Goal: Transaction & Acquisition: Purchase product/service

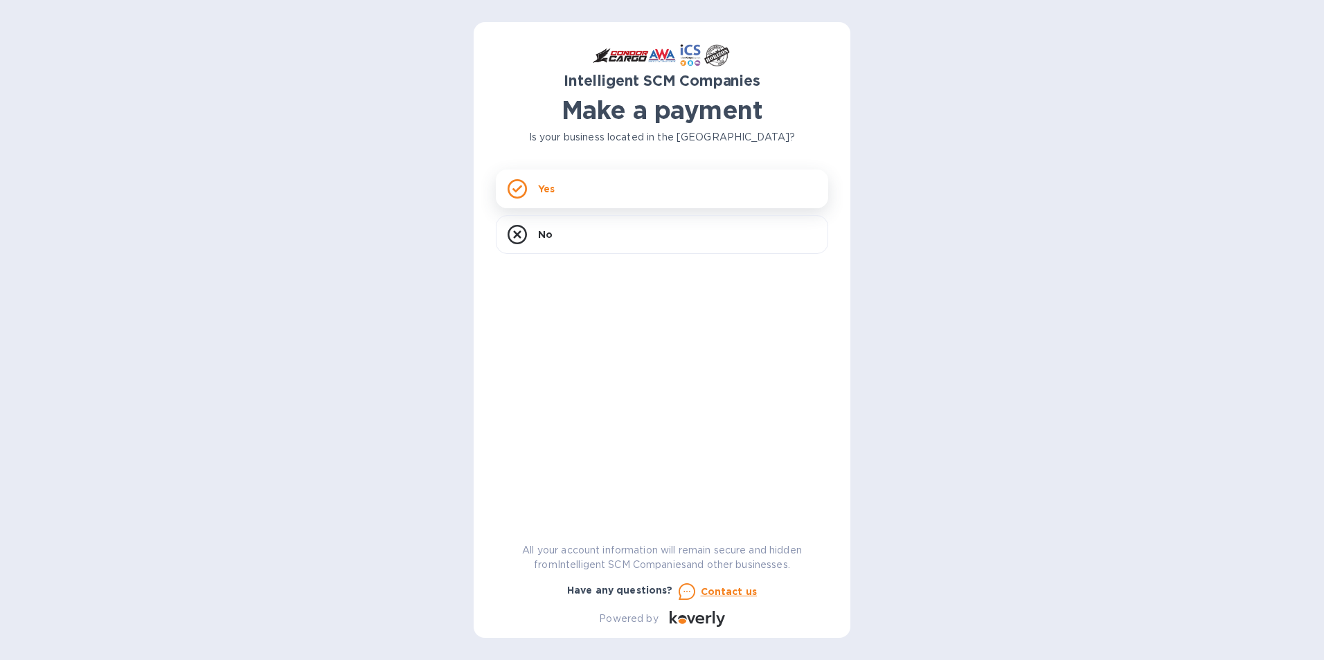
click at [673, 197] on div "Yes" at bounding box center [662, 189] width 332 height 39
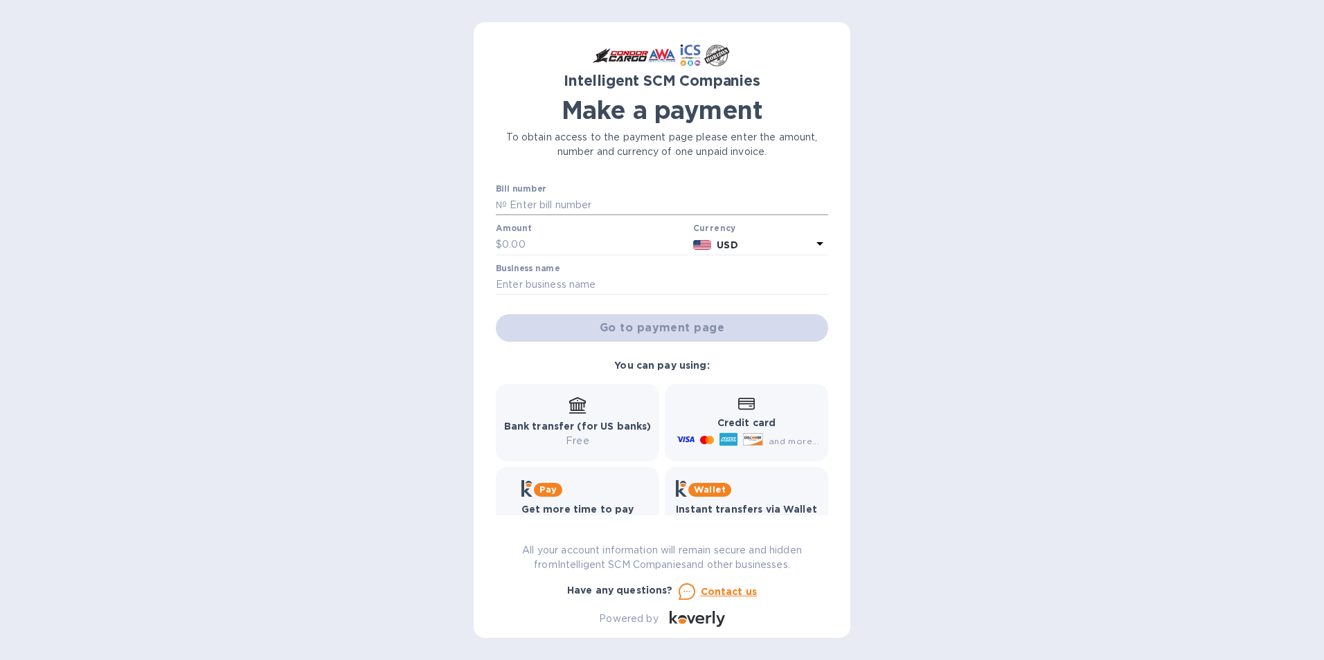
click at [566, 208] on input "text" at bounding box center [667, 205] width 321 height 21
type input "S00517723"
click at [556, 244] on input "text" at bounding box center [595, 245] width 186 height 21
type input "1,090.68"
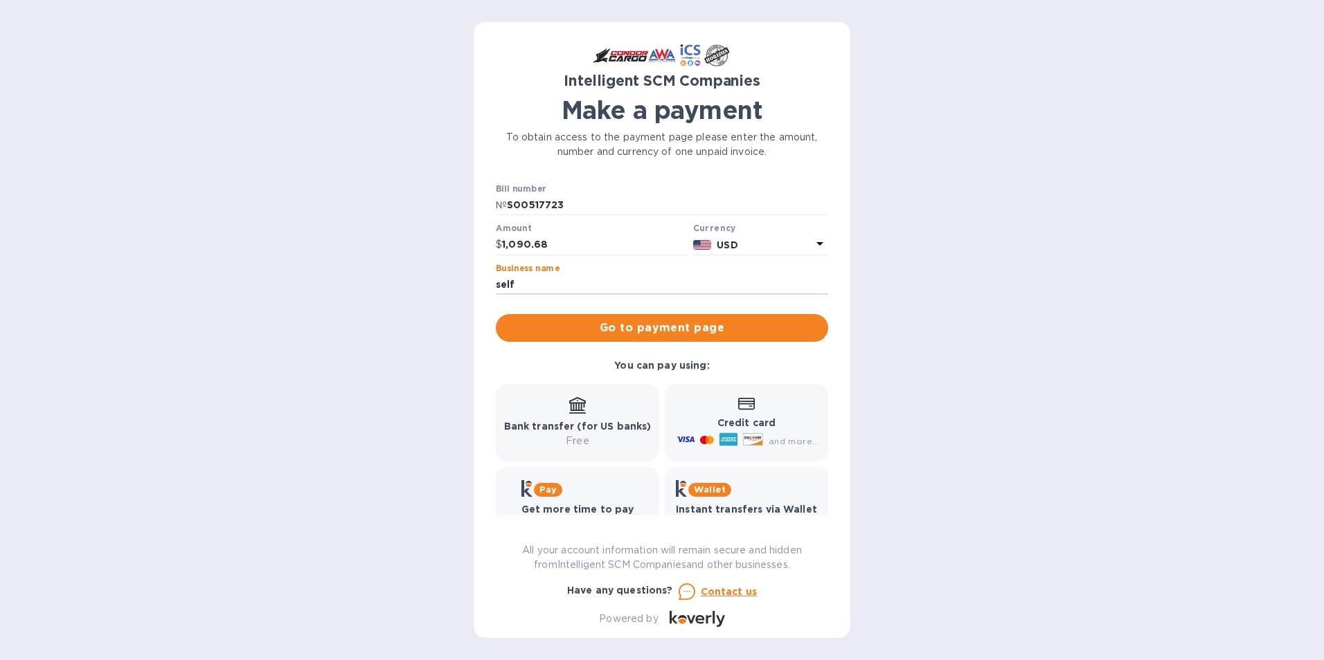
type input "self"
click at [676, 323] on span "Go to payment page" at bounding box center [662, 328] width 310 height 17
